Goal: Find specific page/section: Find specific page/section

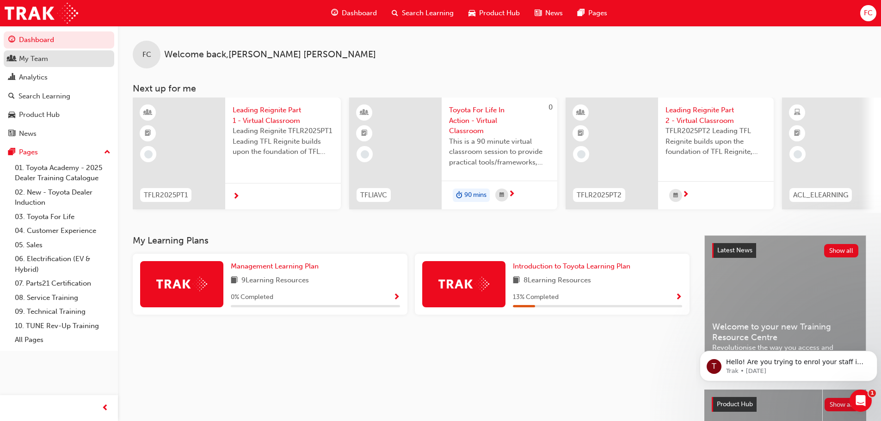
click at [39, 61] on div "My Team" at bounding box center [33, 59] width 29 height 11
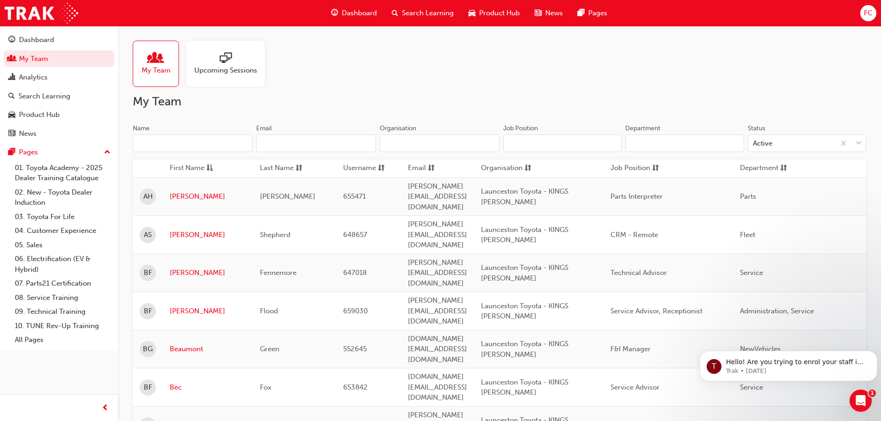
click at [204, 139] on input "Name" at bounding box center [193, 144] width 120 height 18
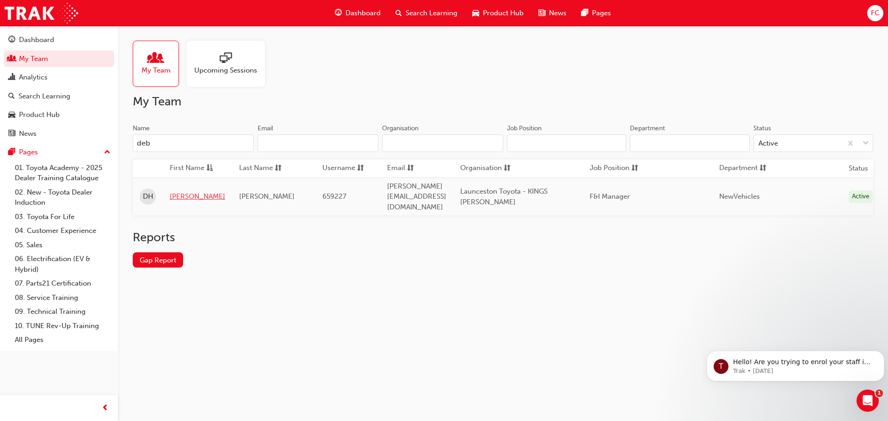
type input "deb"
click at [183, 192] on link "[PERSON_NAME]" at bounding box center [198, 197] width 56 height 11
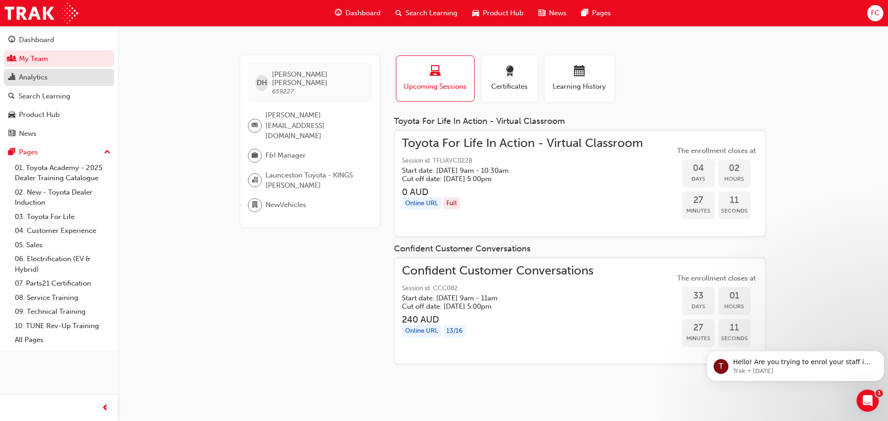
drag, startPoint x: 21, startPoint y: 59, endPoint x: 99, endPoint y: 72, distance: 79.7
click at [21, 59] on link "My Team" at bounding box center [59, 58] width 111 height 17
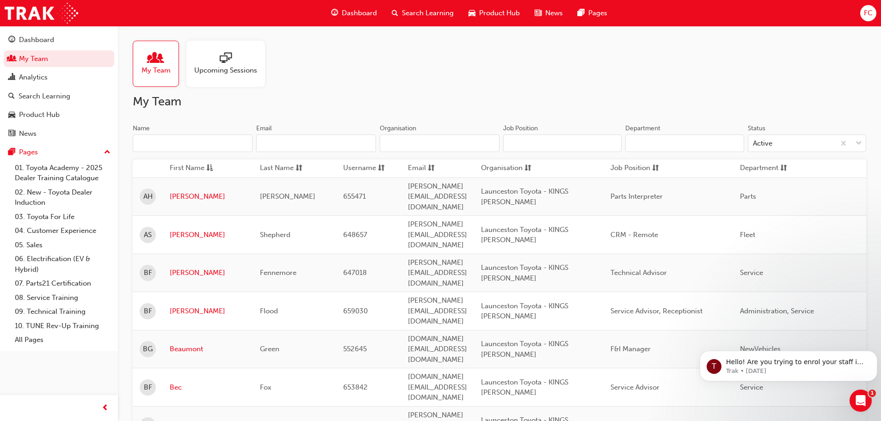
click at [184, 149] on input "Name" at bounding box center [193, 144] width 120 height 18
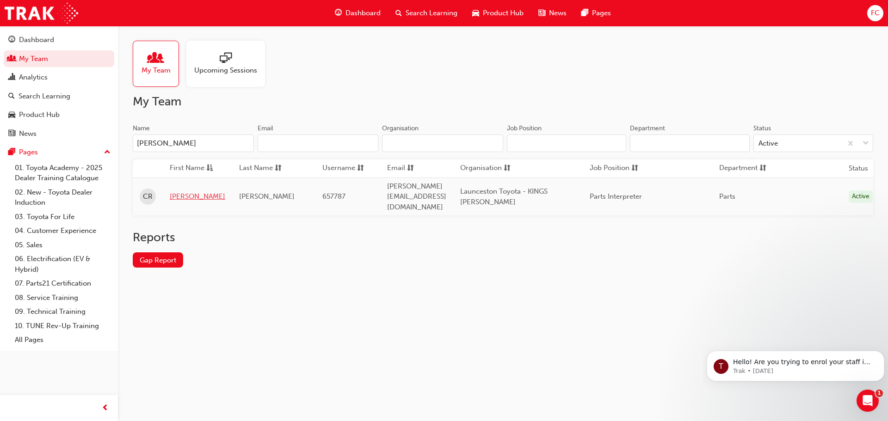
type input "[PERSON_NAME]"
click at [185, 192] on link "[PERSON_NAME]" at bounding box center [198, 197] width 56 height 11
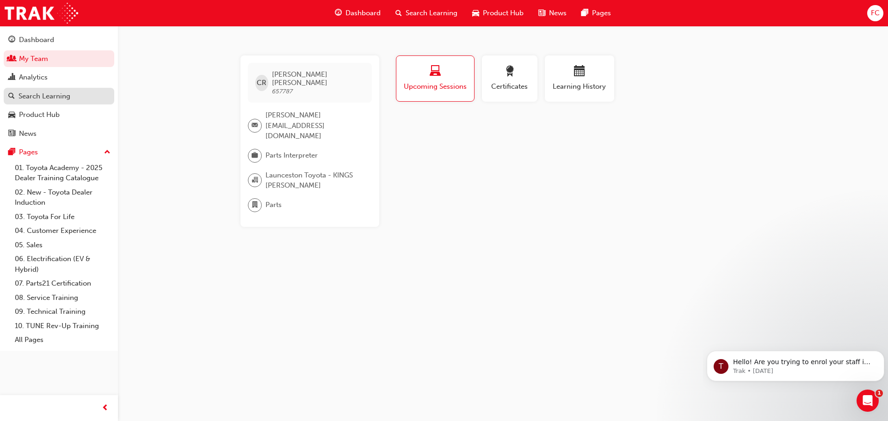
drag, startPoint x: 40, startPoint y: 62, endPoint x: 104, endPoint y: 90, distance: 69.6
click at [40, 62] on link "My Team" at bounding box center [59, 58] width 111 height 17
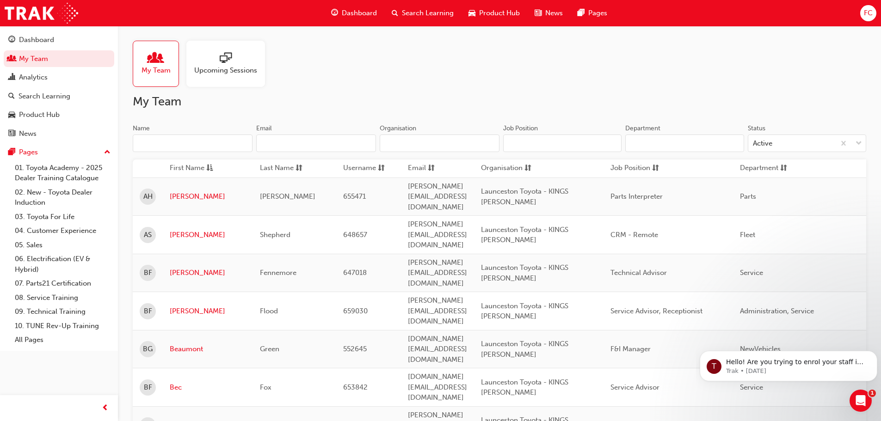
click at [199, 155] on div "Name Email Organisation" at bounding box center [316, 142] width 367 height 36
click at [186, 143] on input "Name" at bounding box center [193, 144] width 120 height 18
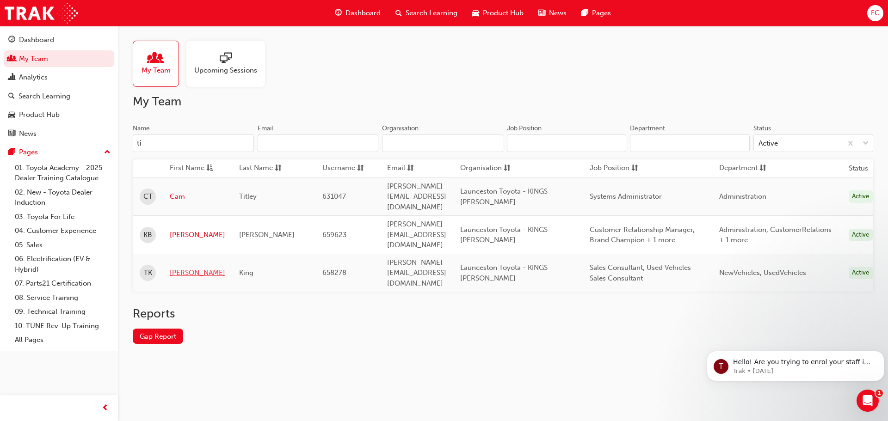
type input "ti"
click at [176, 268] on link "[PERSON_NAME]" at bounding box center [198, 273] width 56 height 11
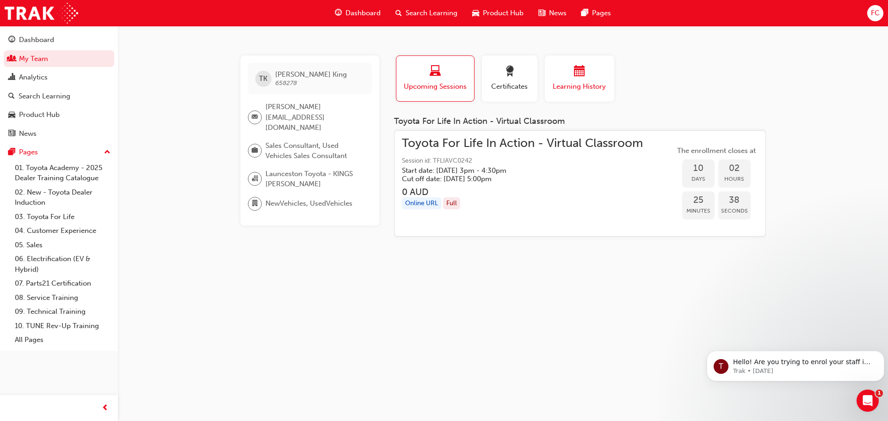
click at [571, 90] on span "Learning History" at bounding box center [580, 86] width 56 height 11
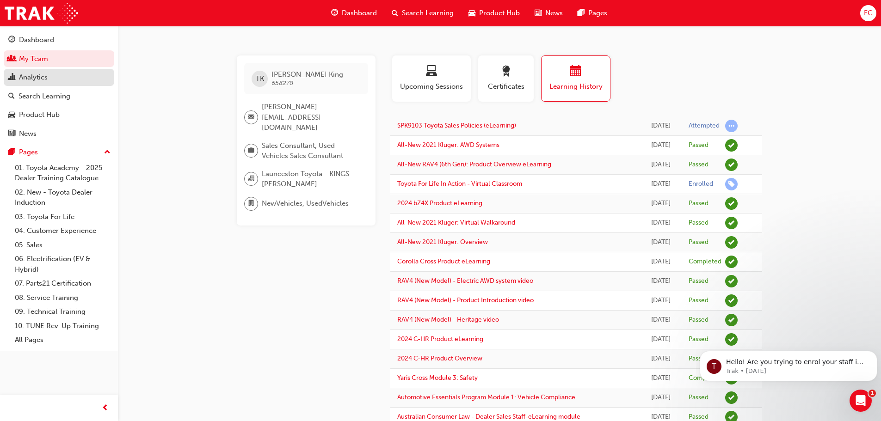
click at [37, 58] on link "My Team" at bounding box center [59, 58] width 111 height 17
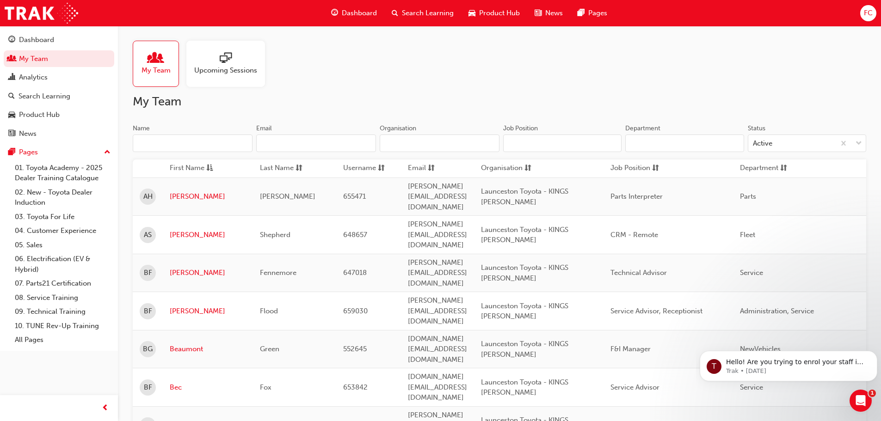
click at [182, 141] on input "Name" at bounding box center [193, 144] width 120 height 18
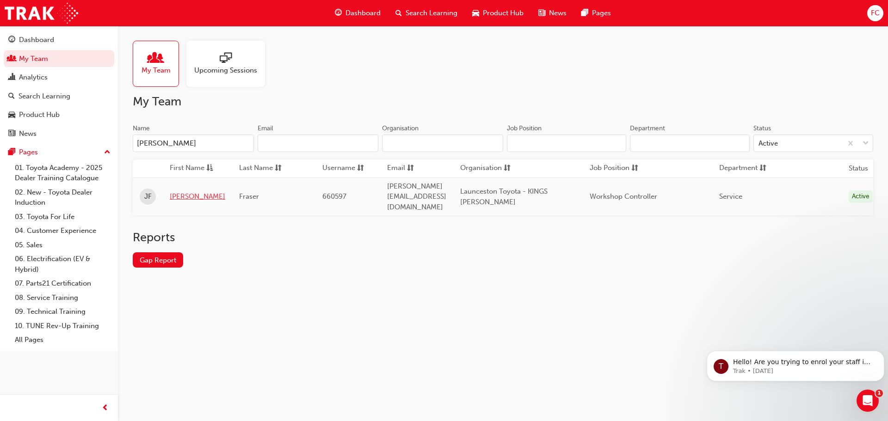
type input "[PERSON_NAME]"
click at [178, 192] on link "[PERSON_NAME]" at bounding box center [198, 197] width 56 height 11
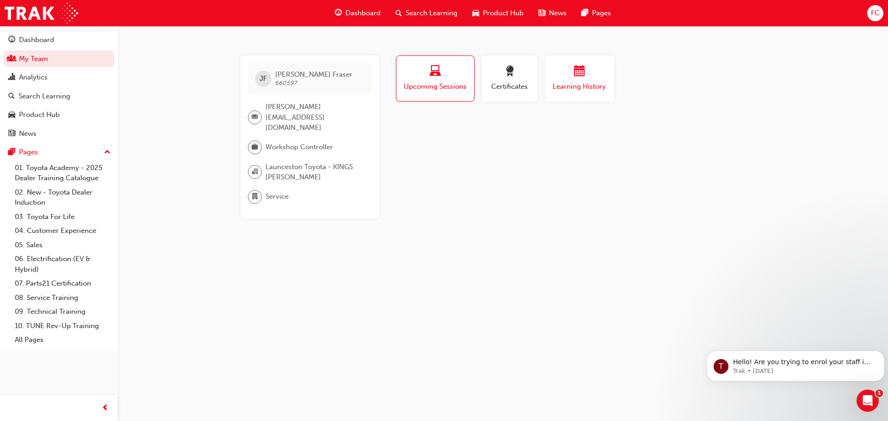
click at [597, 62] on button "Learning History" at bounding box center [579, 79] width 69 height 46
